Goal: Task Accomplishment & Management: Manage account settings

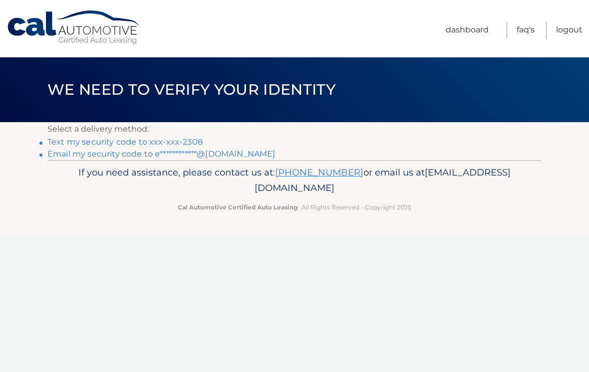
click at [174, 138] on link "Text my security code to xxx-xxx-2308" at bounding box center [124, 141] width 155 height 9
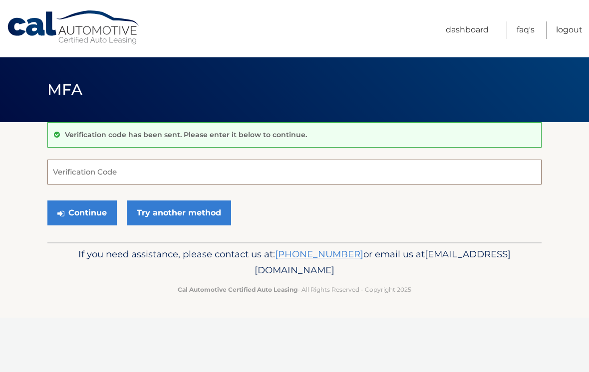
click at [74, 168] on input "Verification Code" at bounding box center [294, 172] width 494 height 25
type input "116740"
click at [82, 213] on button "Continue" at bounding box center [81, 213] width 69 height 25
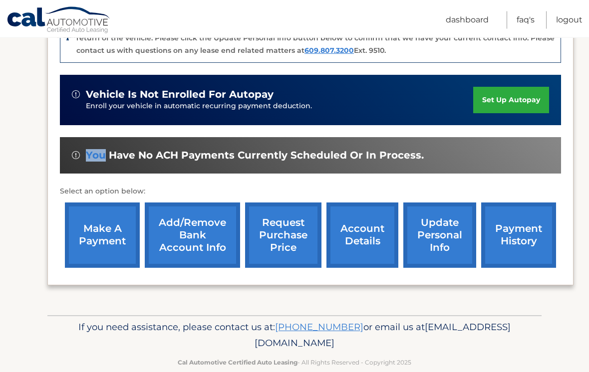
scroll to position [275, 0]
click at [106, 235] on link "make a payment" at bounding box center [102, 235] width 75 height 65
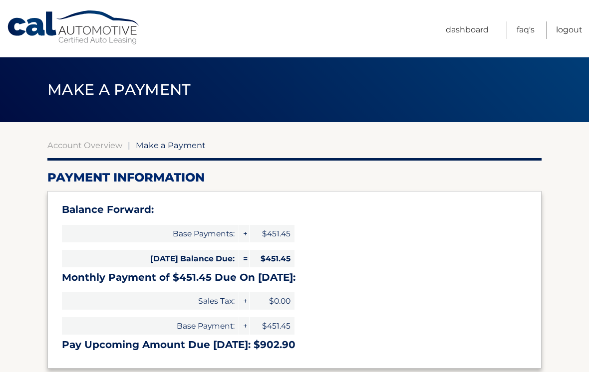
select select "YWQ2YmUxNTMtOWYwMS00MTEyLTlkYmQtNDQyNTJjNzRjYmVl"
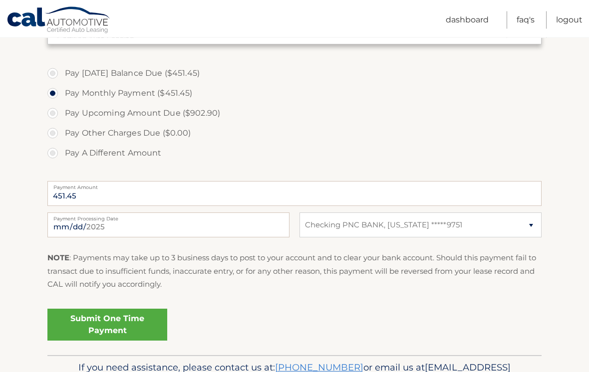
scroll to position [365, 0]
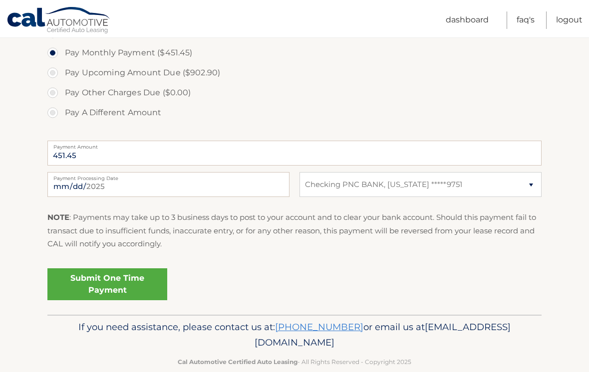
click at [108, 285] on link "Submit One Time Payment" at bounding box center [107, 284] width 120 height 32
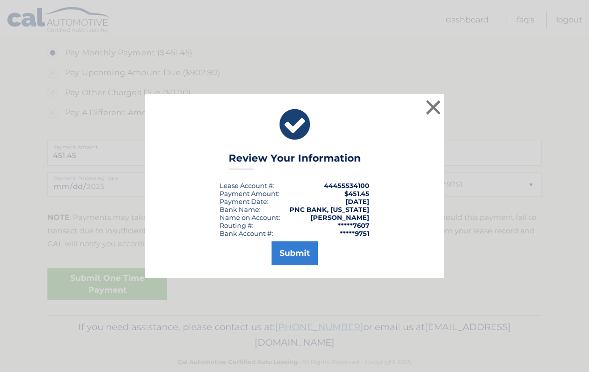
click at [298, 259] on button "Submit" at bounding box center [294, 253] width 46 height 24
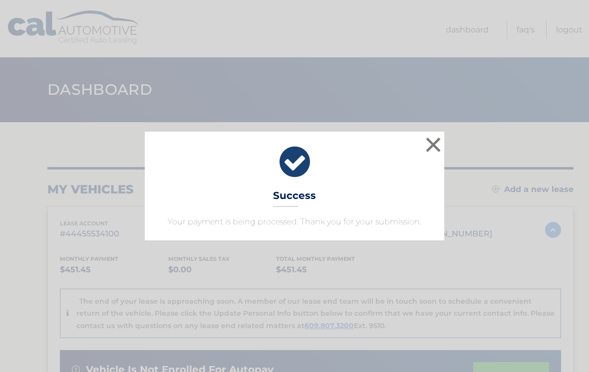
click at [435, 140] on button "×" at bounding box center [433, 145] width 20 height 20
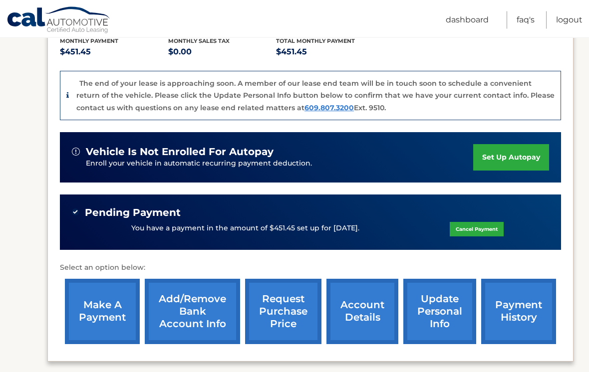
scroll to position [218, 0]
click at [435, 314] on link "update personal info" at bounding box center [439, 311] width 73 height 65
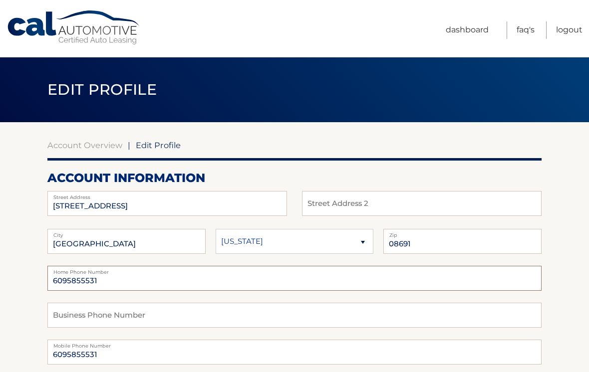
click at [113, 285] on input "6095855531" at bounding box center [294, 278] width 494 height 25
type input "6"
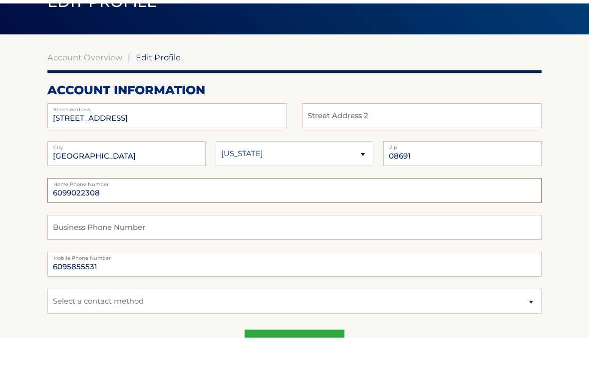
scroll to position [54, 0]
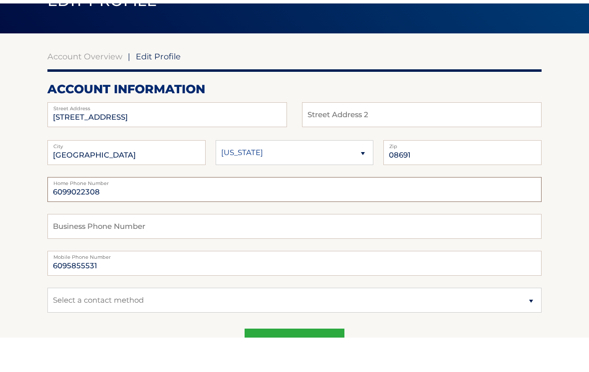
type input "6099022308"
click at [113, 285] on input "6095855531" at bounding box center [294, 297] width 494 height 25
type input "6"
type input "6099022308"
click at [72, 322] on select "Select a contact method Mobile Home" at bounding box center [294, 334] width 494 height 25
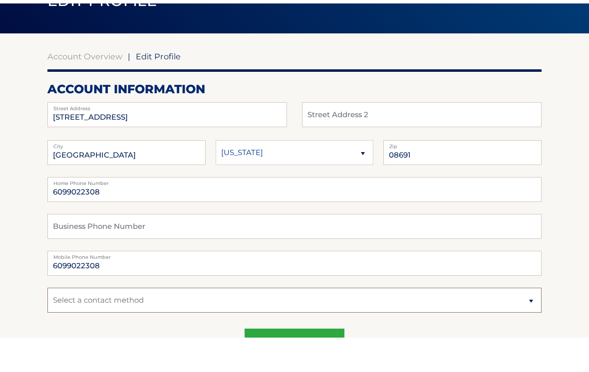
scroll to position [89, 0]
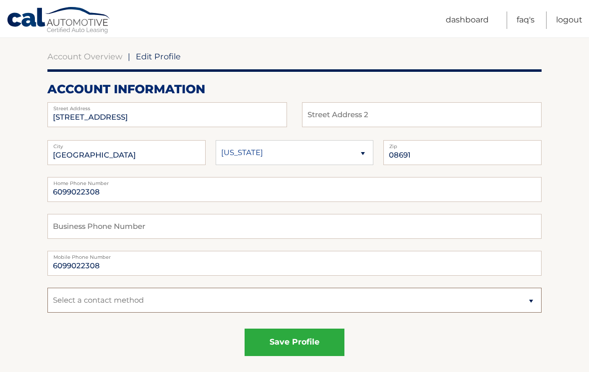
select select "1"
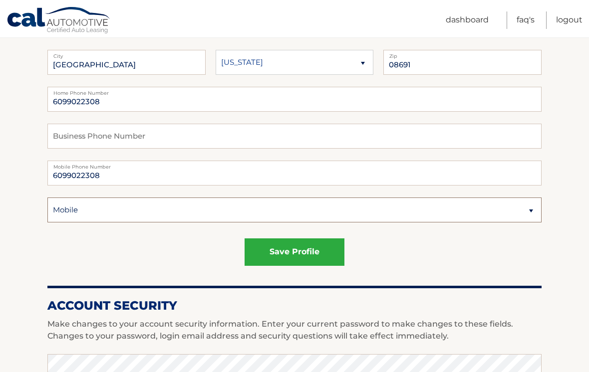
scroll to position [180, 0]
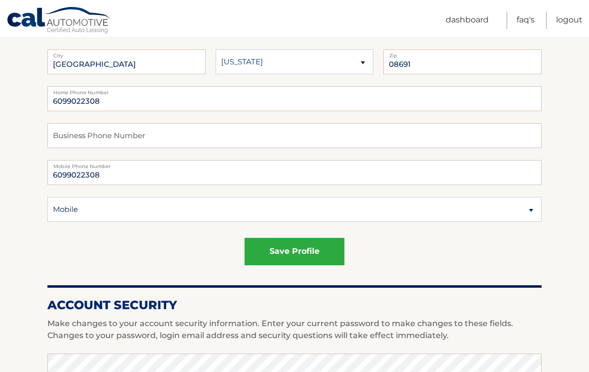
click at [290, 253] on button "save profile" at bounding box center [294, 251] width 100 height 27
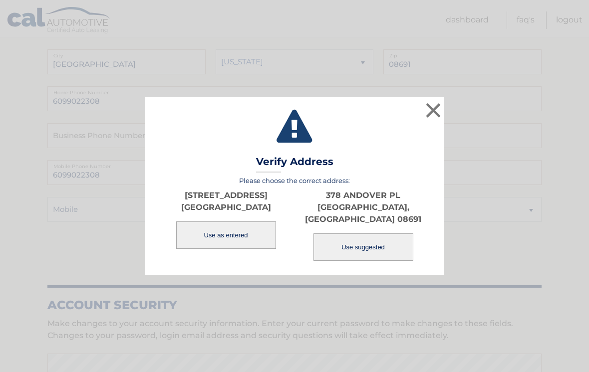
click at [226, 249] on button "Use as entered" at bounding box center [226, 235] width 100 height 27
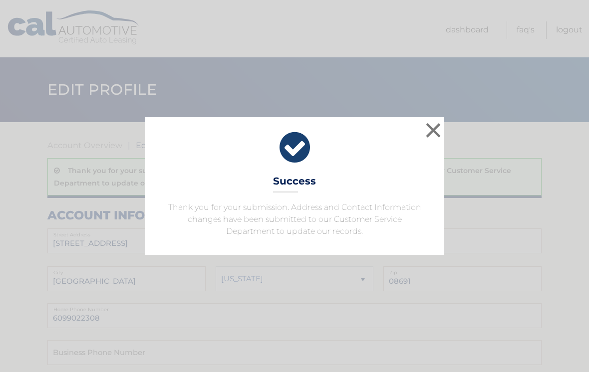
click at [432, 130] on button "×" at bounding box center [433, 130] width 20 height 20
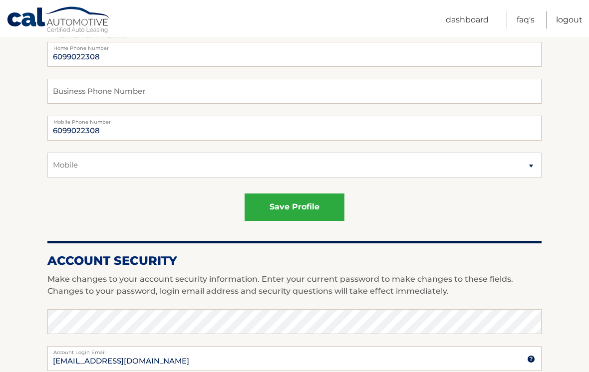
scroll to position [262, 0]
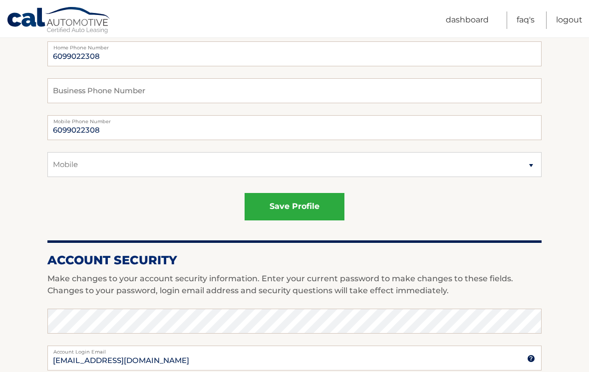
click at [571, 18] on link "Logout" at bounding box center [569, 19] width 26 height 17
